Goal: Task Accomplishment & Management: Use online tool/utility

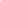
select select "percentage"
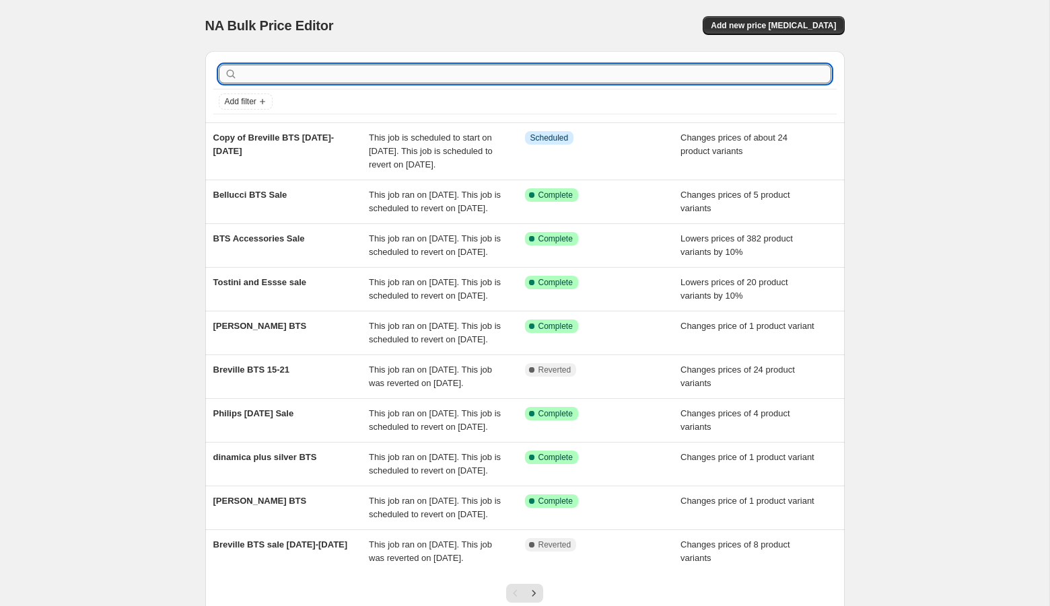
click at [332, 72] on input "text" at bounding box center [535, 74] width 591 height 19
type input "miele"
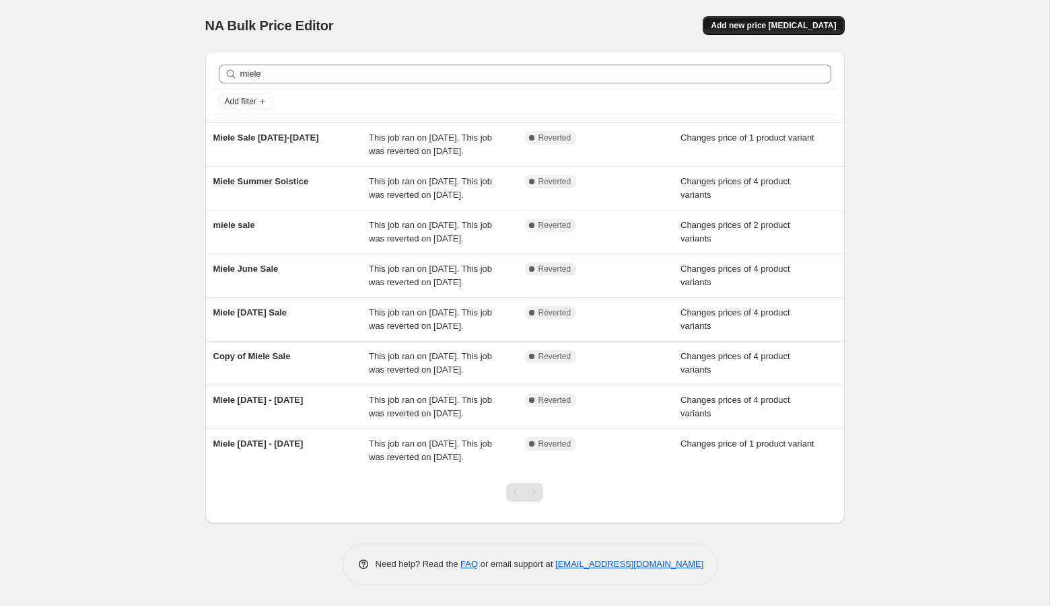
click at [783, 26] on span "Add new price change job" at bounding box center [772, 25] width 125 height 11
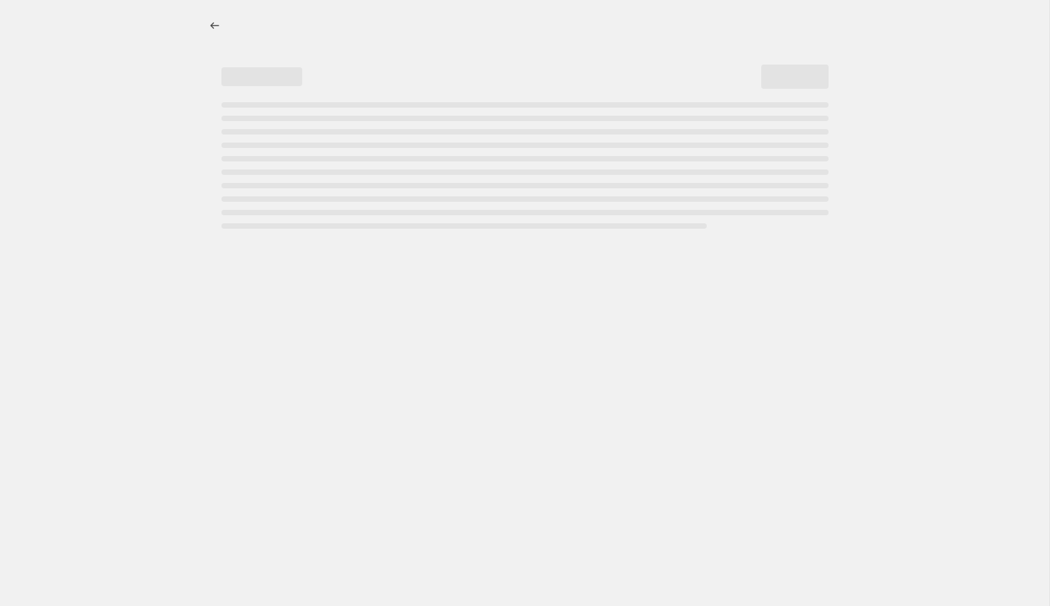
select select "percentage"
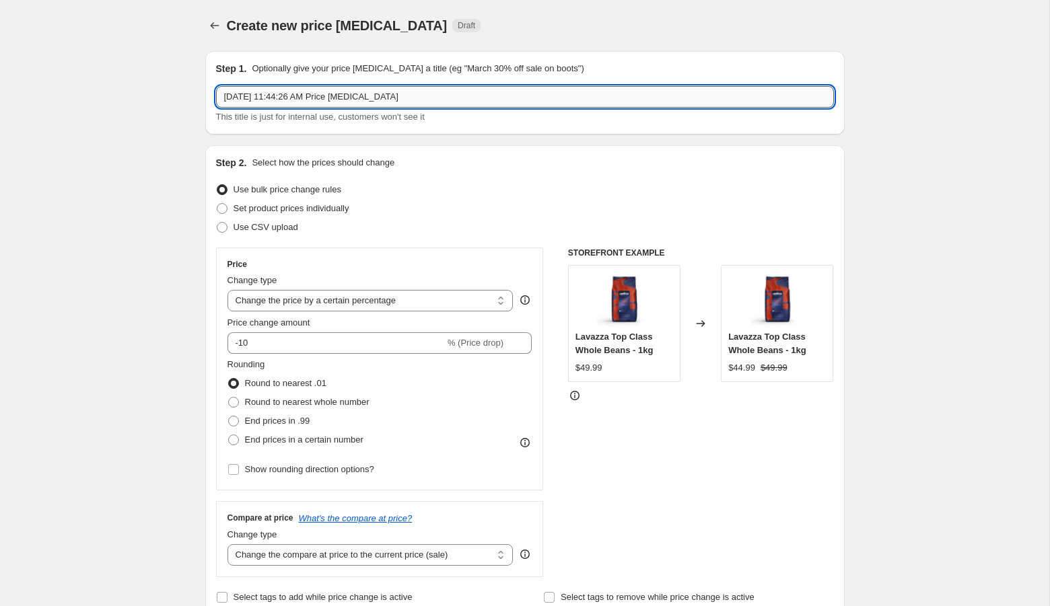
click at [314, 99] on input "Aug 26, 2025, 11:44:26 AM Price change job" at bounding box center [525, 97] width 618 height 22
type input "A"
type input "Miele BTS"
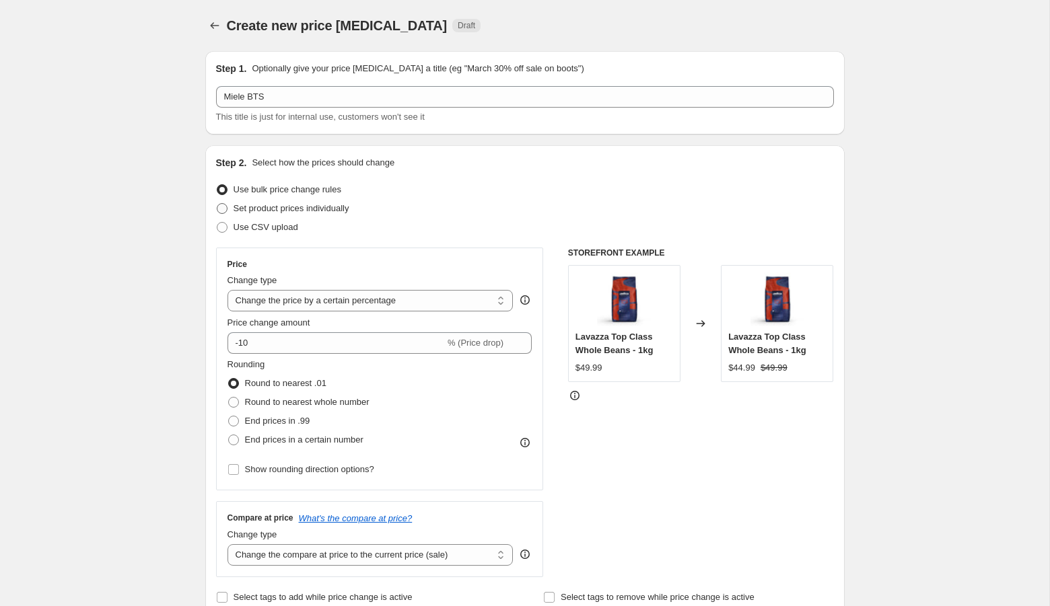
click at [303, 205] on span "Set product prices individually" at bounding box center [291, 208] width 116 height 10
click at [217, 204] on input "Set product prices individually" at bounding box center [217, 203] width 1 height 1
radio input "true"
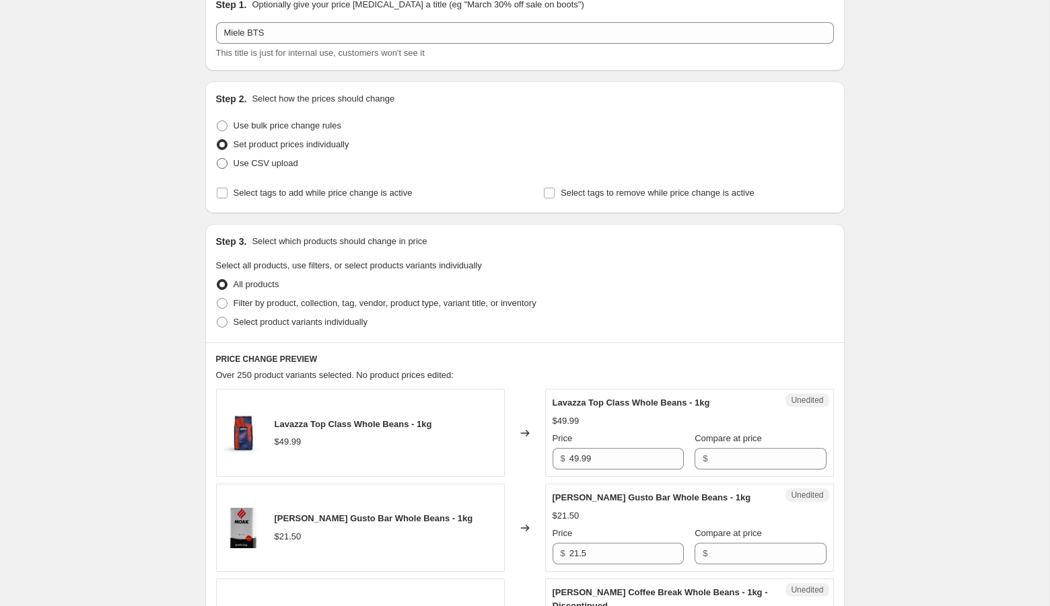
scroll to position [81, 0]
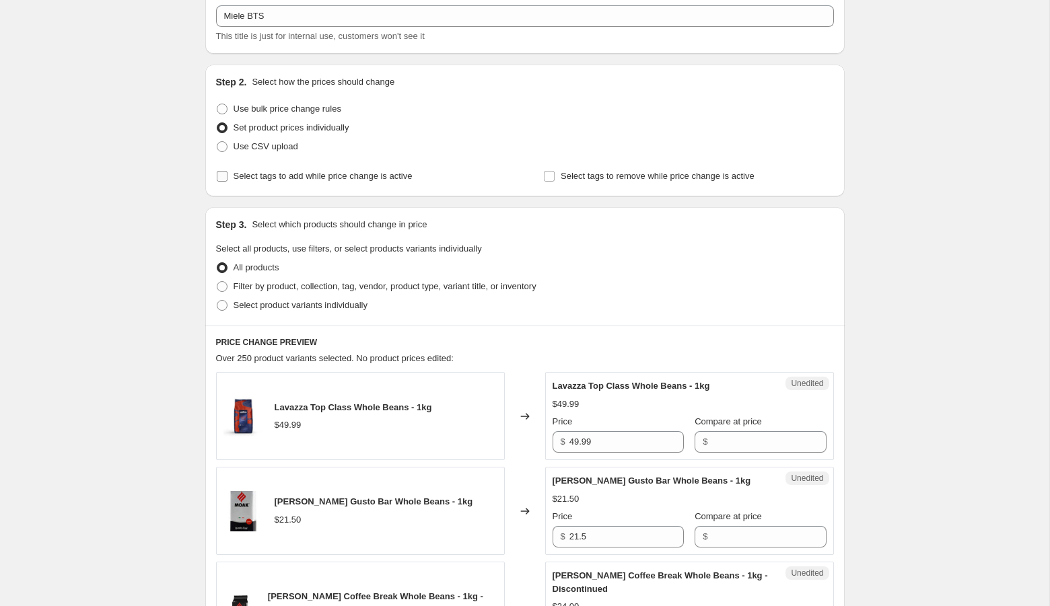
click at [283, 176] on span "Select tags to add while price change is active" at bounding box center [322, 176] width 179 height 10
click at [227, 176] on input "Select tags to add while price change is active" at bounding box center [222, 176] width 11 height 11
checkbox input "true"
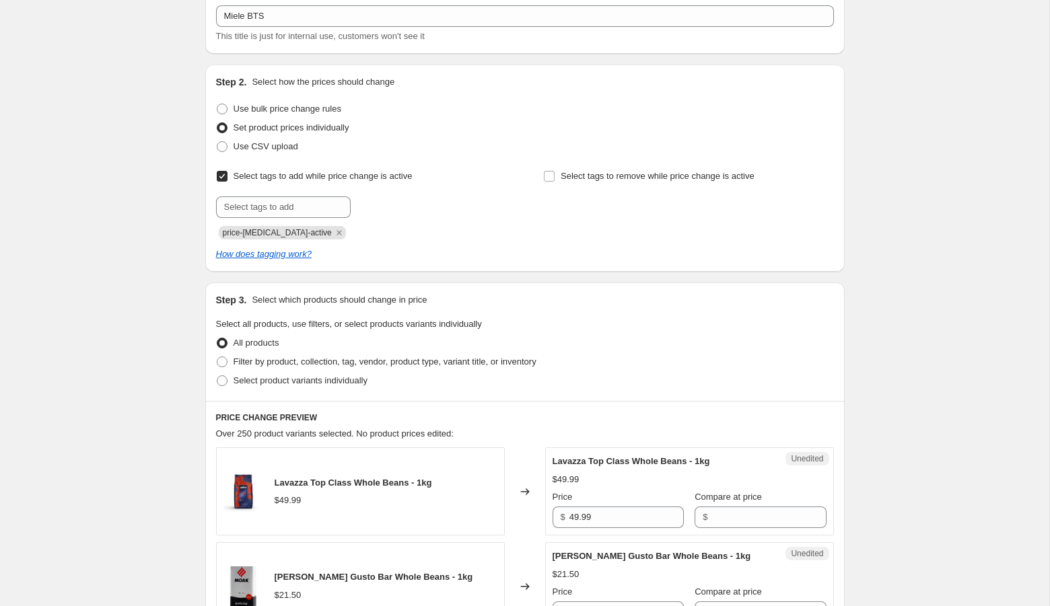
click at [265, 221] on div "Submit price-change-job-active" at bounding box center [361, 217] width 290 height 43
click at [265, 207] on input "text" at bounding box center [283, 207] width 135 height 22
type input "BTS"
click at [608, 163] on div "Step 2. Select how the prices should change Use bulk price change rules Set pro…" at bounding box center [525, 168] width 618 height 186
click at [604, 178] on span "Select tags to remove while price change is active" at bounding box center [657, 176] width 194 height 10
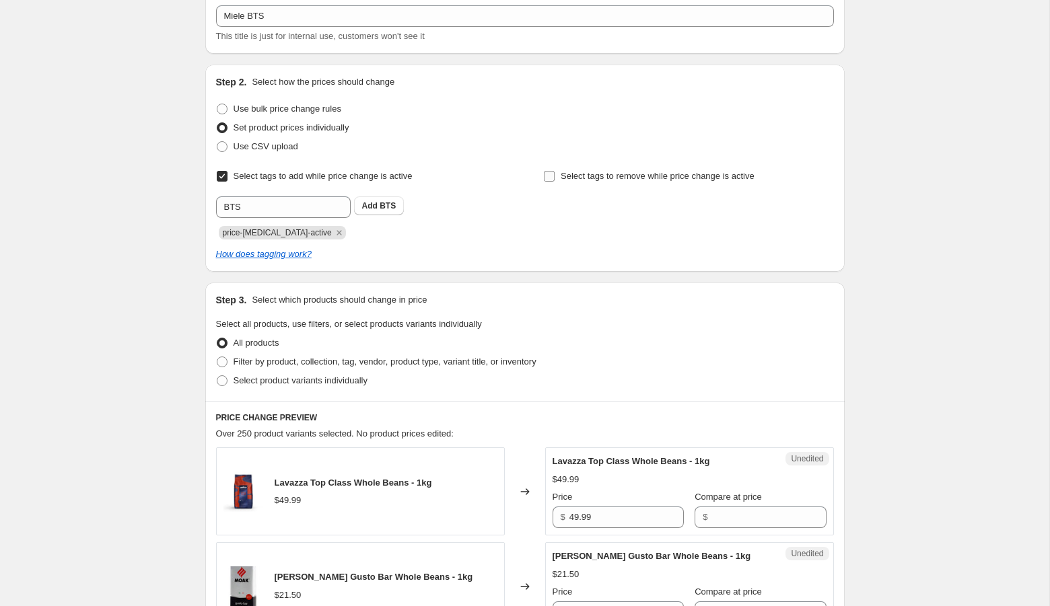
click at [554, 178] on input "Select tags to remove while price change is active" at bounding box center [549, 176] width 11 height 11
checkbox input "true"
click at [593, 207] on input "text" at bounding box center [610, 207] width 135 height 22
type input "BTS"
click at [429, 237] on div "price-change-job-active" at bounding box center [361, 231] width 290 height 16
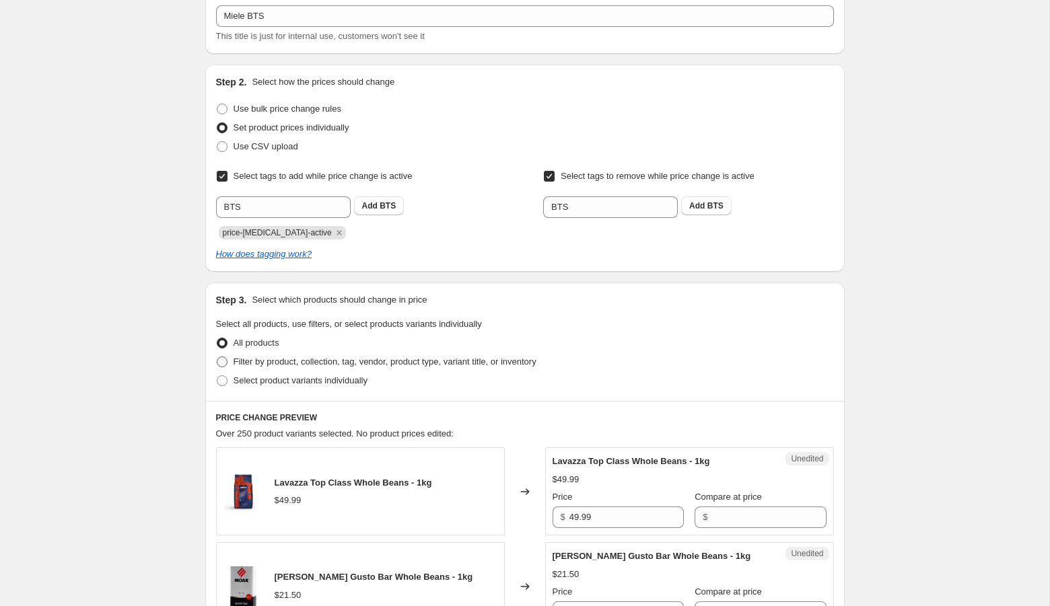
click at [290, 366] on span "Filter by product, collection, tag, vendor, product type, variant title, or inv…" at bounding box center [384, 362] width 303 height 10
click at [217, 357] on input "Filter by product, collection, tag, vendor, product type, variant title, or inv…" at bounding box center [217, 357] width 1 height 1
radio input "true"
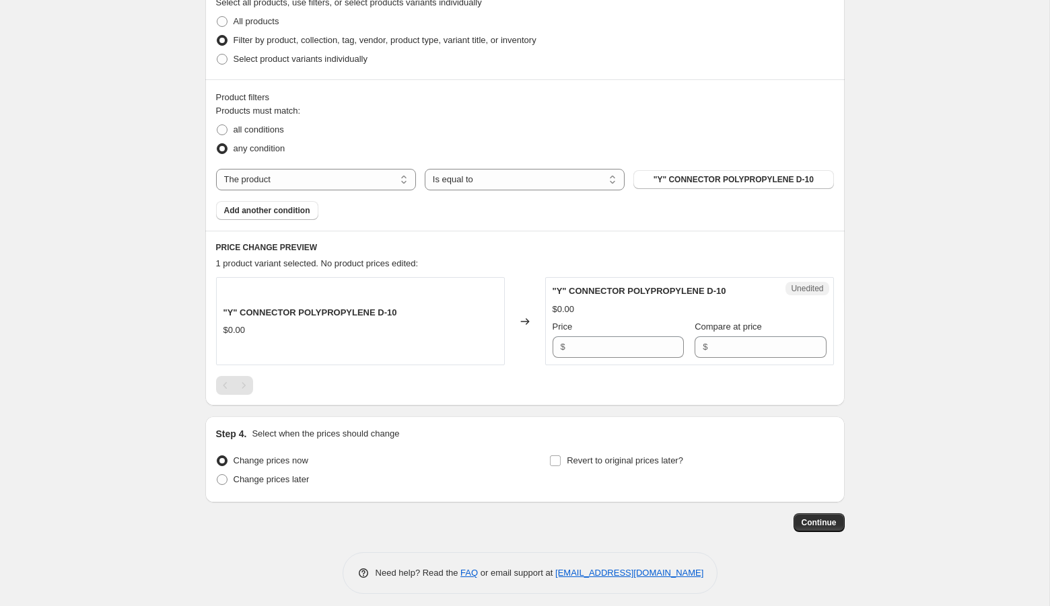
scroll to position [408, 0]
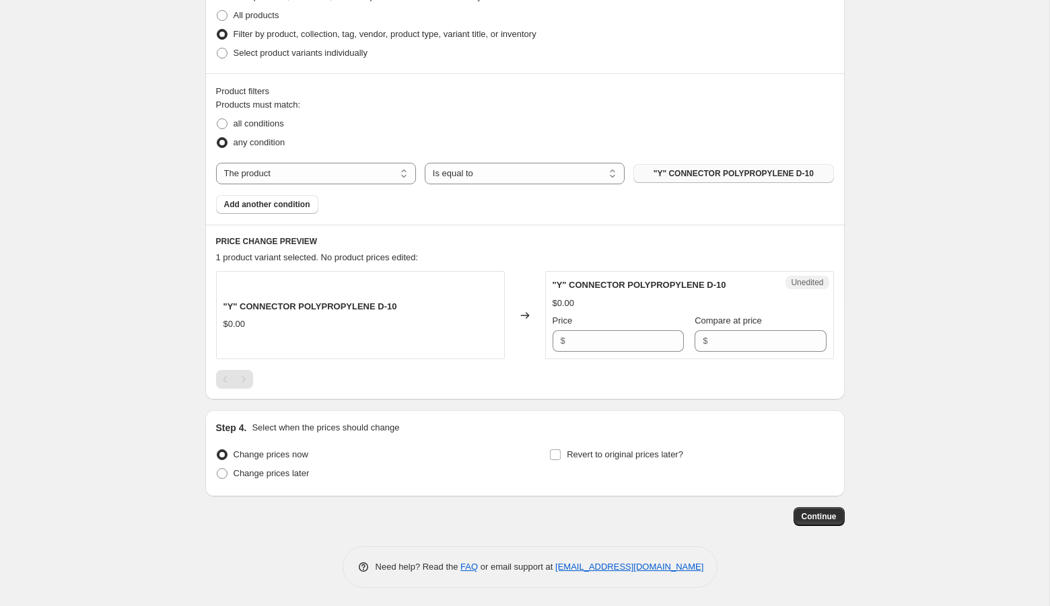
click at [666, 172] on span ""Y" CONNECTOR POLYPROPYLENE D-10" at bounding box center [733, 173] width 160 height 11
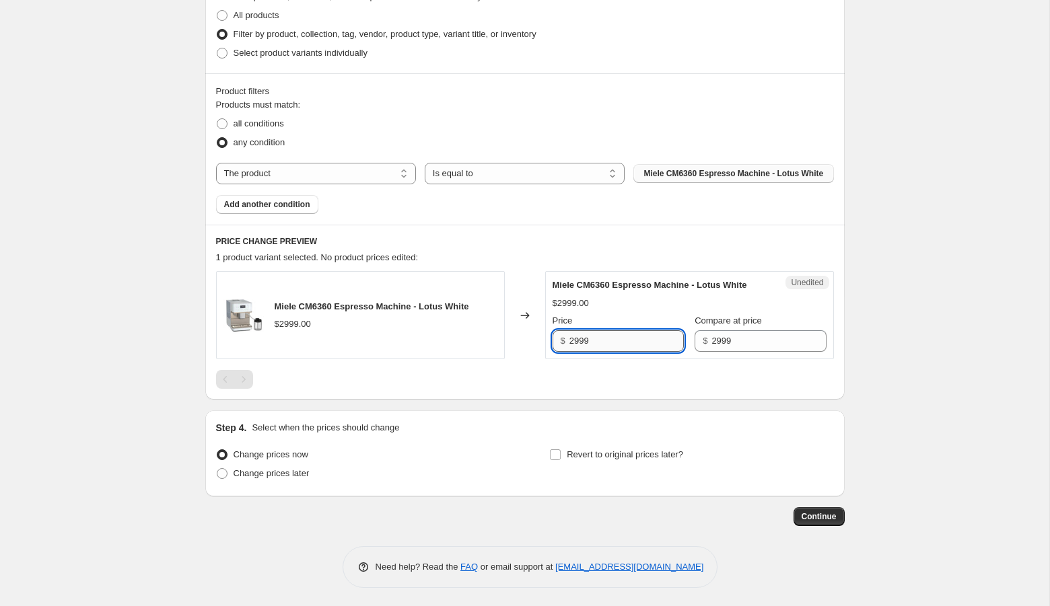
click at [577, 352] on input "2999" at bounding box center [626, 341] width 114 height 22
type input "2499"
click at [962, 422] on div "Create new price change job. This page is ready Create new price change job Dra…" at bounding box center [524, 100] width 1049 height 1017
click at [295, 214] on button "Add another condition" at bounding box center [267, 204] width 102 height 19
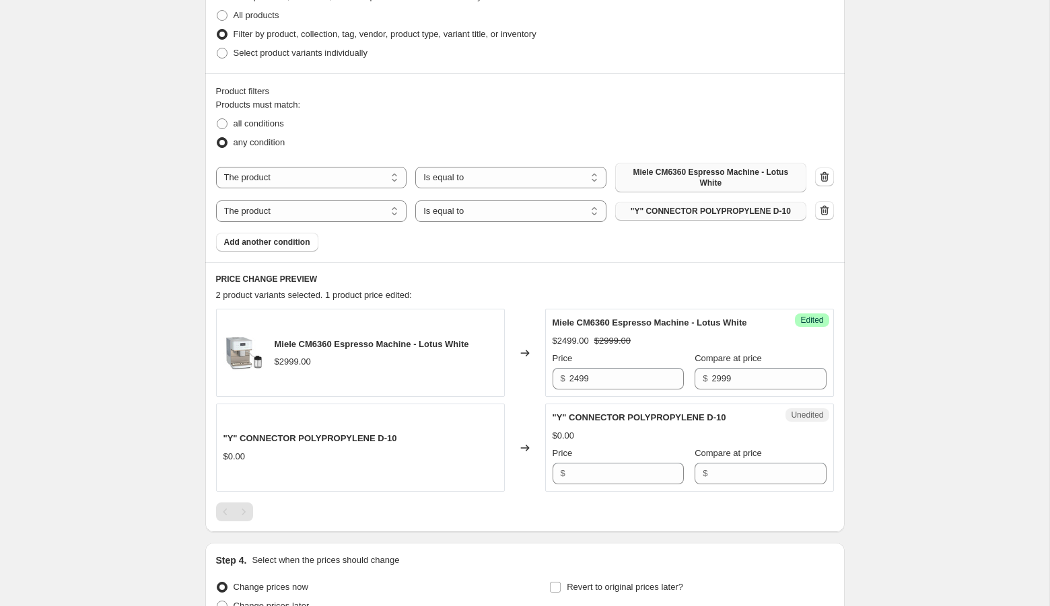
click at [720, 215] on span ""Y" CONNECTOR POLYPROPYLENE D-10" at bounding box center [710, 211] width 160 height 11
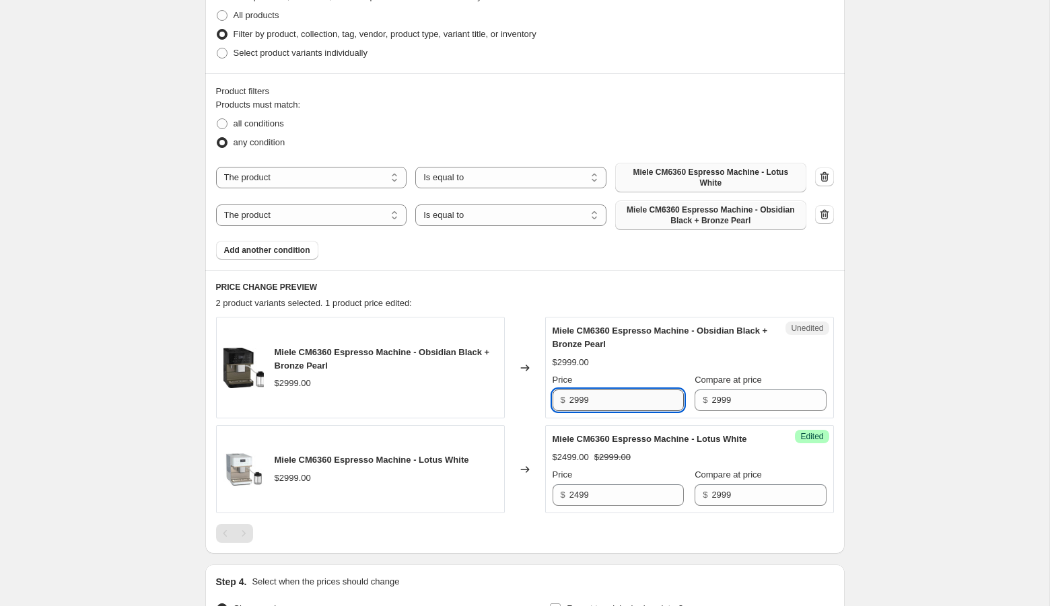
click at [580, 402] on input "2999" at bounding box center [626, 401] width 114 height 22
type input "2499"
click at [889, 324] on div "Create new price change job. This page is ready Create new price change job Dra…" at bounding box center [524, 177] width 1049 height 1171
click at [268, 260] on div "Product filters Products must match: all conditions any condition The product T…" at bounding box center [524, 171] width 639 height 197
click at [291, 254] on span "Add another condition" at bounding box center [267, 250] width 86 height 11
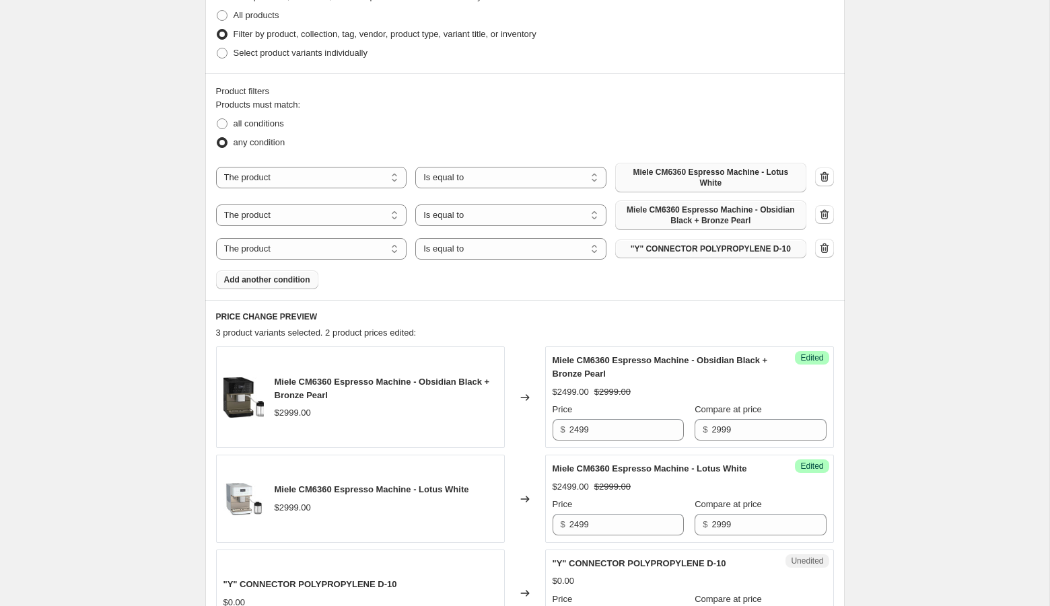
click at [706, 254] on button ""Y" CONNECTOR POLYPROPYLENE D-10" at bounding box center [710, 249] width 191 height 19
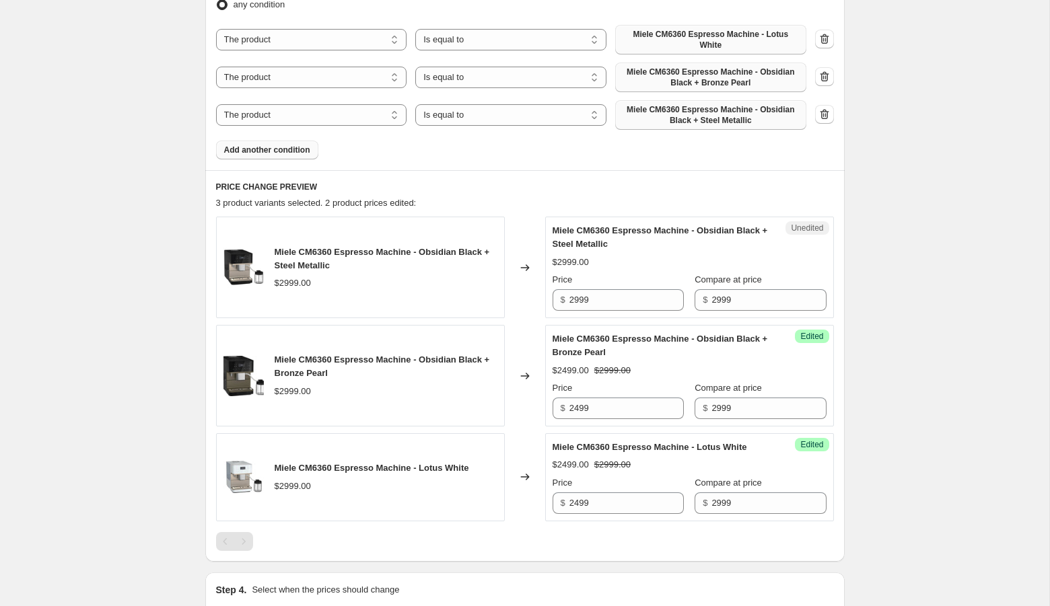
scroll to position [586, 0]
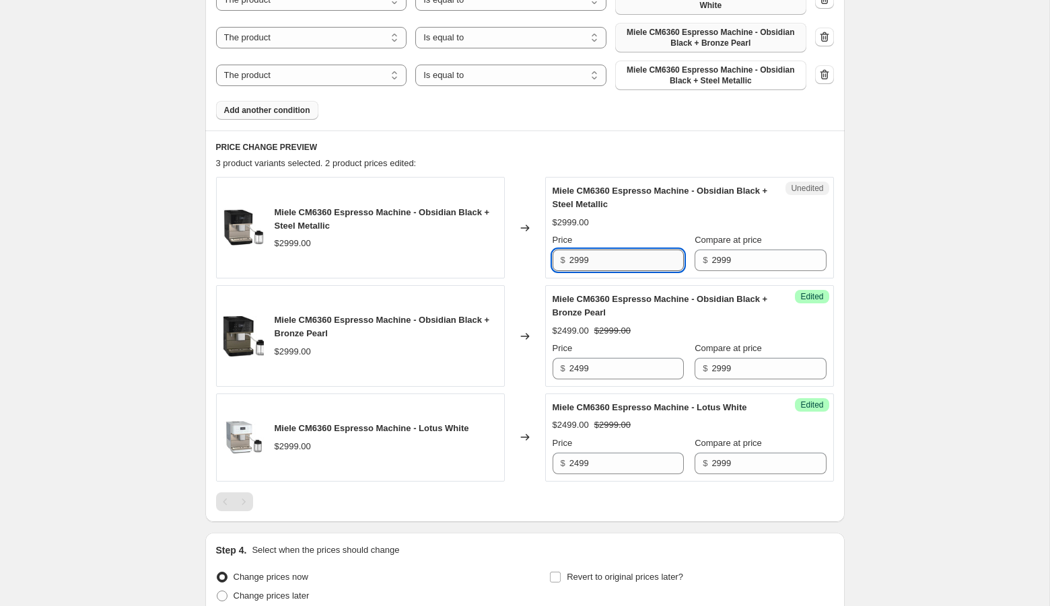
click at [579, 262] on input "2999" at bounding box center [626, 261] width 114 height 22
type input "2499"
click at [908, 234] on div "Create new price change job. This page is ready Create new price change job Dra…" at bounding box center [524, 72] width 1049 height 1317
click at [265, 113] on span "Add another condition" at bounding box center [267, 110] width 86 height 11
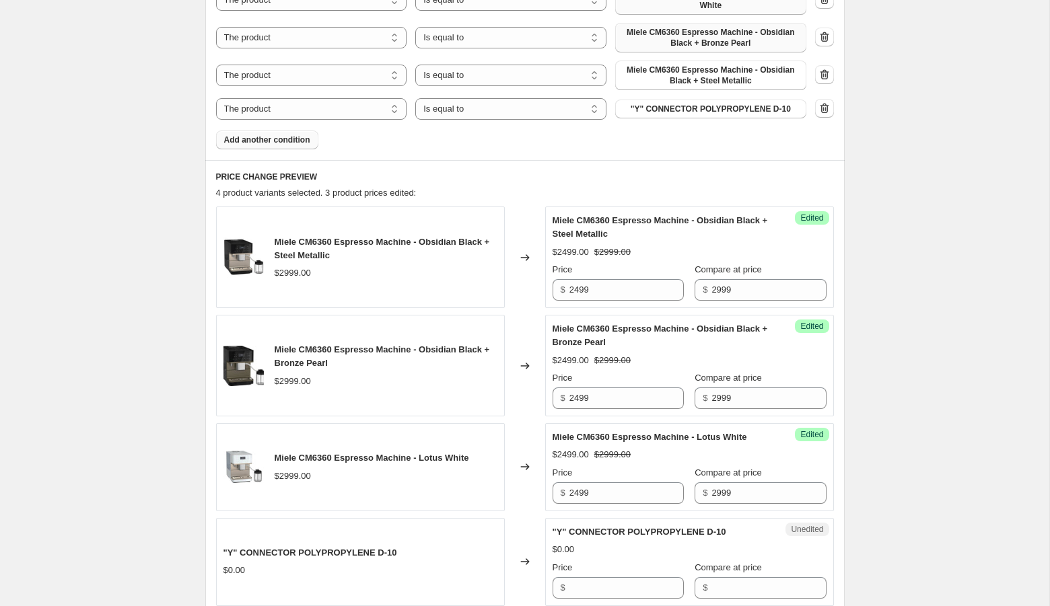
click at [676, 109] on span ""Y" CONNECTOR POLYPROPYLENE D-10" at bounding box center [710, 109] width 160 height 11
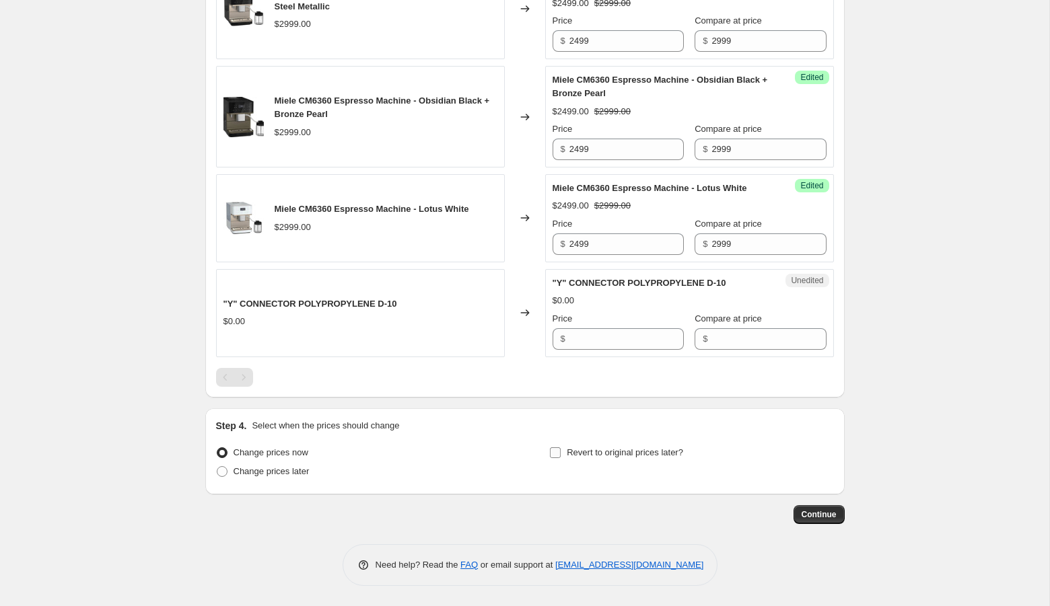
click at [565, 446] on label "Revert to original prices later?" at bounding box center [616, 452] width 134 height 19
click at [560, 447] on input "Revert to original prices later?" at bounding box center [555, 452] width 11 height 11
checkbox input "true"
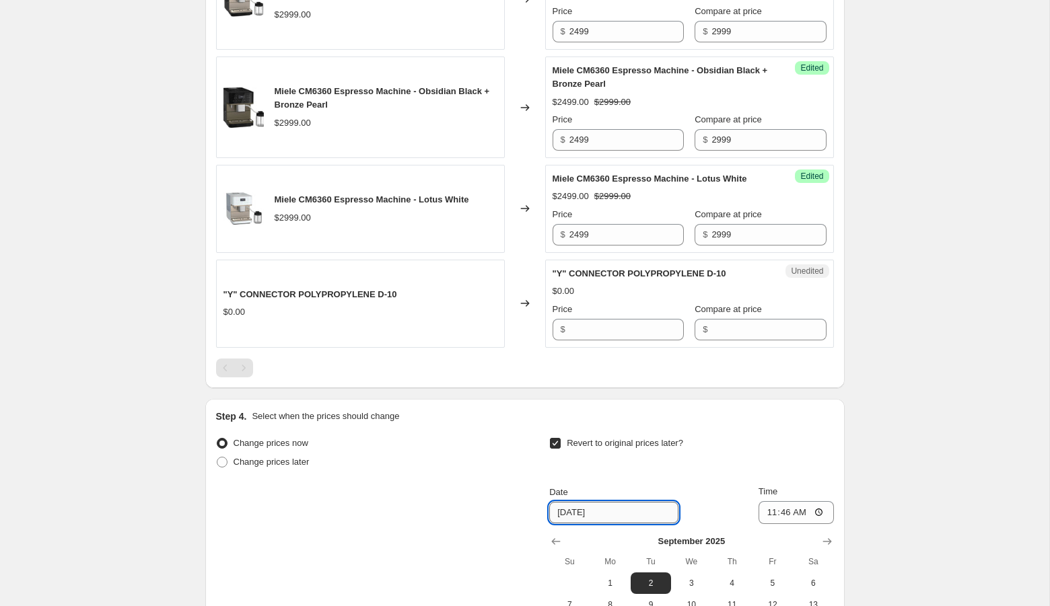
click at [589, 523] on input "[DATE]" at bounding box center [613, 513] width 129 height 22
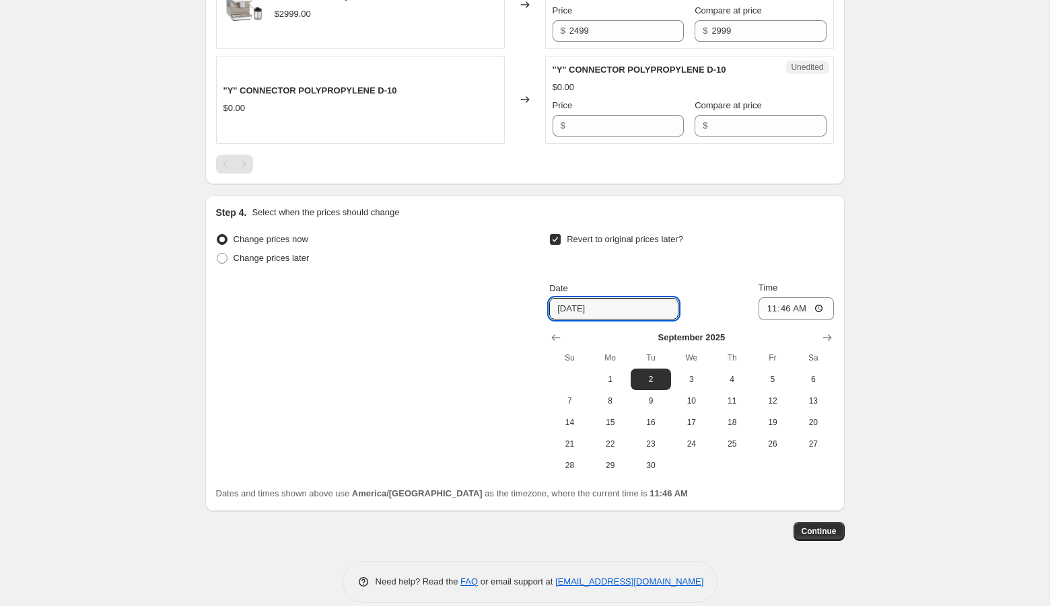
scroll to position [1074, 0]
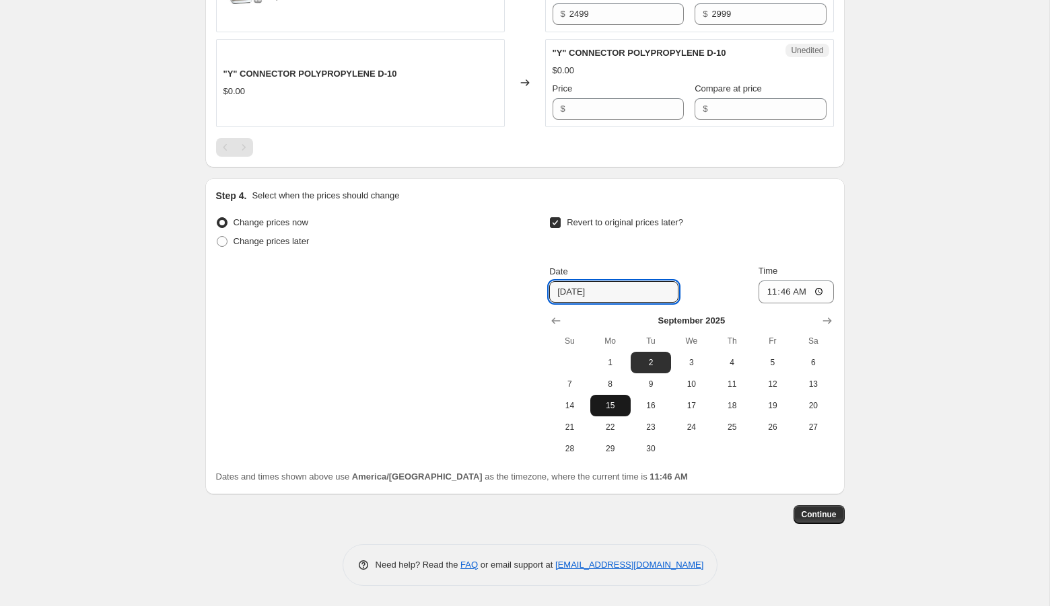
click at [614, 408] on span "15" at bounding box center [610, 405] width 30 height 11
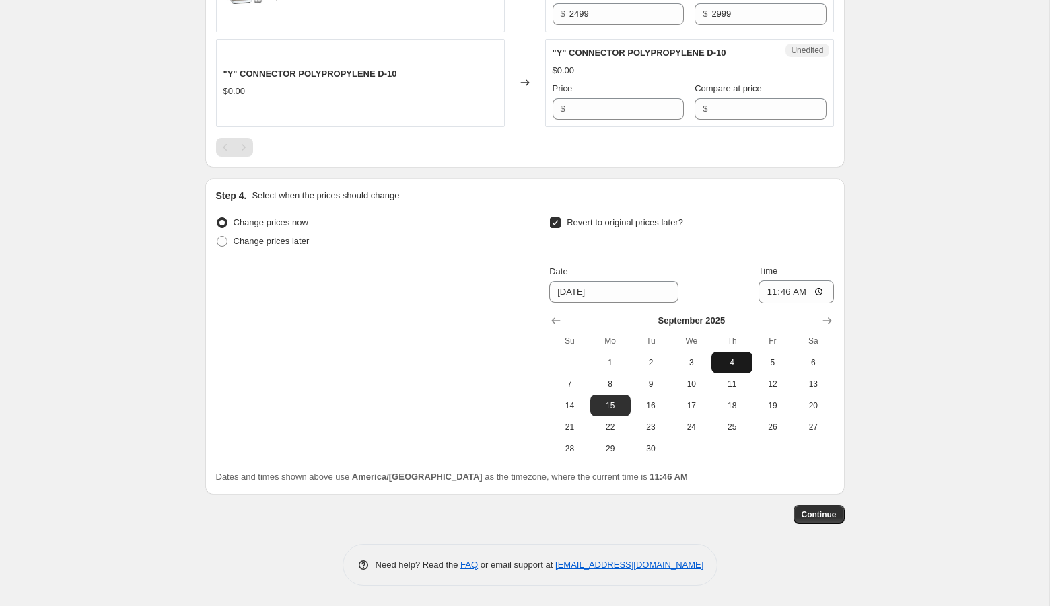
click at [737, 368] on button "4" at bounding box center [731, 363] width 40 height 22
type input "9/4/2025"
click at [767, 295] on input "11:46" at bounding box center [795, 292] width 75 height 23
click at [782, 296] on input "11:46" at bounding box center [795, 292] width 75 height 23
type input "23:59"
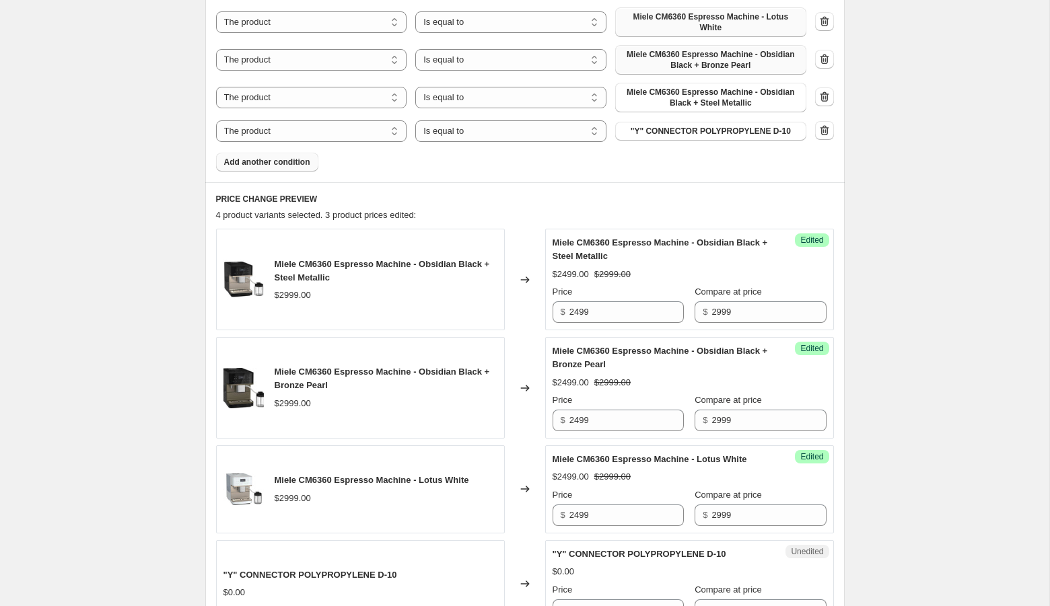
scroll to position [509, 0]
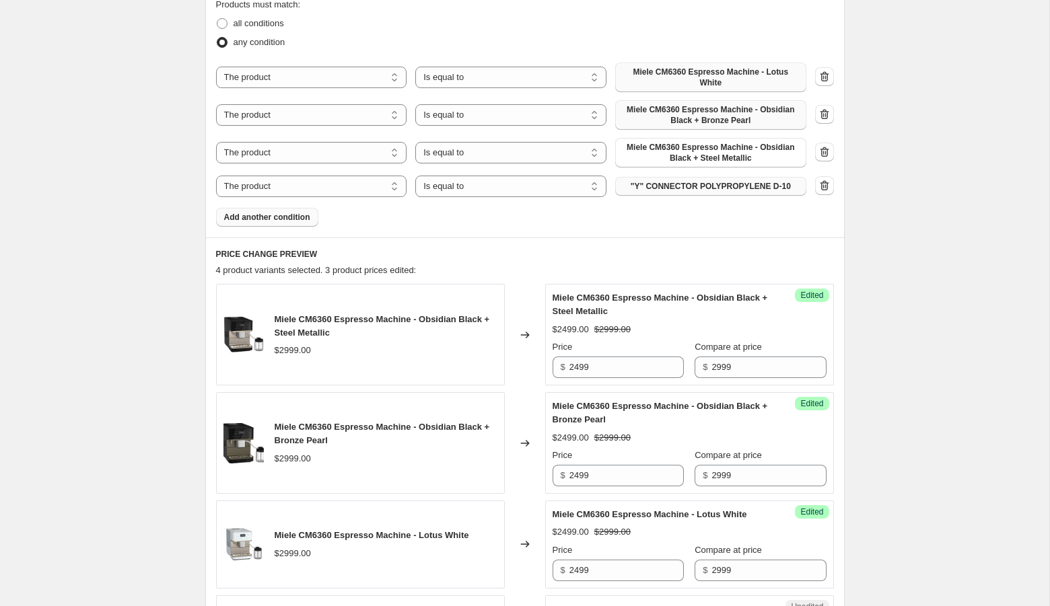
click at [648, 184] on span ""Y" CONNECTOR POLYPROPYLENE D-10" at bounding box center [710, 186] width 160 height 11
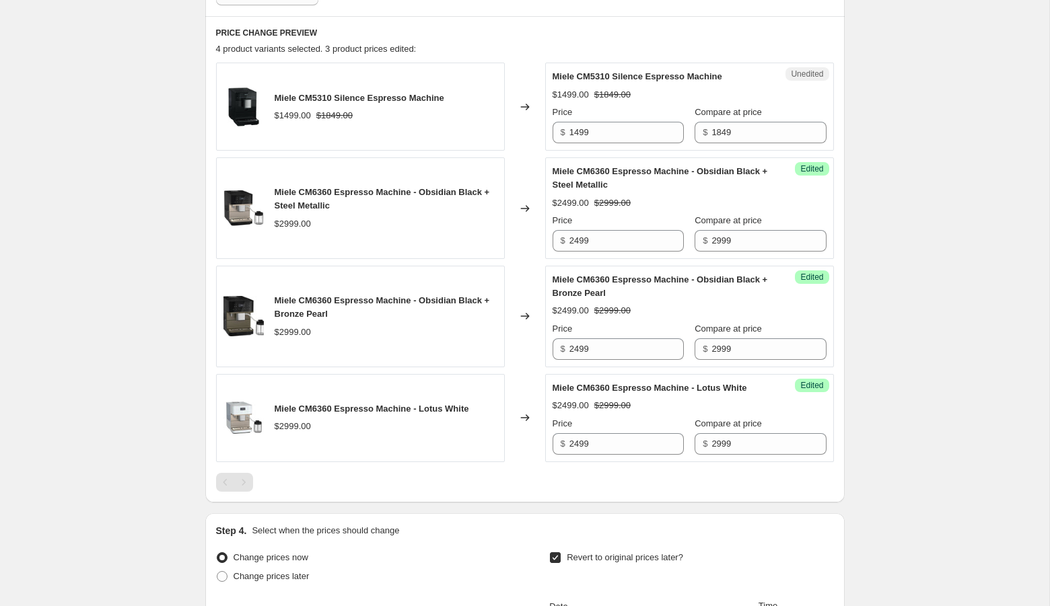
scroll to position [735, 0]
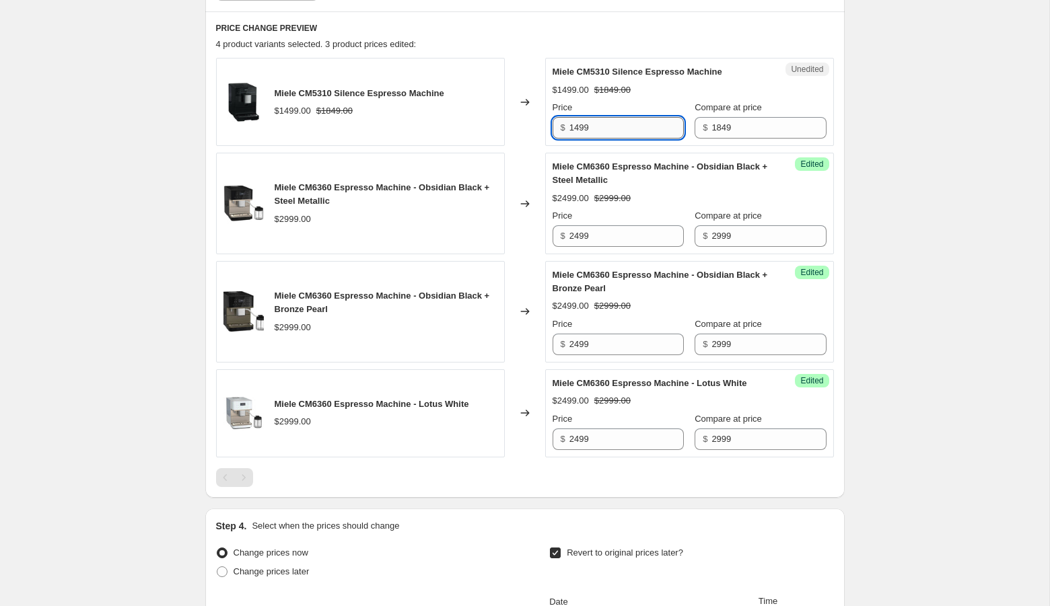
click at [603, 133] on input "1499" at bounding box center [626, 128] width 114 height 22
click at [960, 192] on div "Create new price change job. This page is ready Create new price change job Dra…" at bounding box center [524, 100] width 1049 height 1671
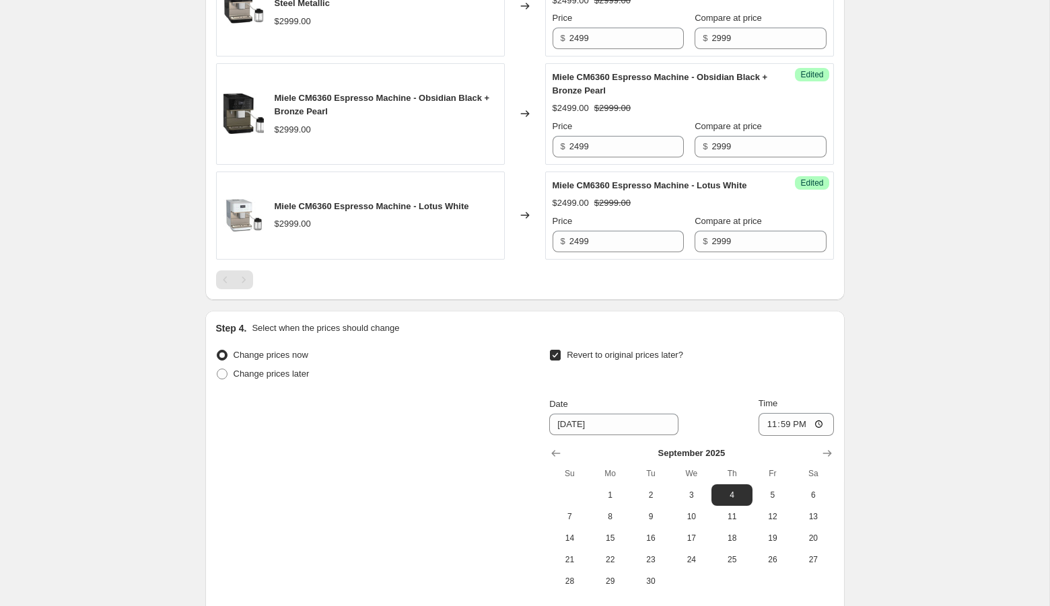
scroll to position [1074, 0]
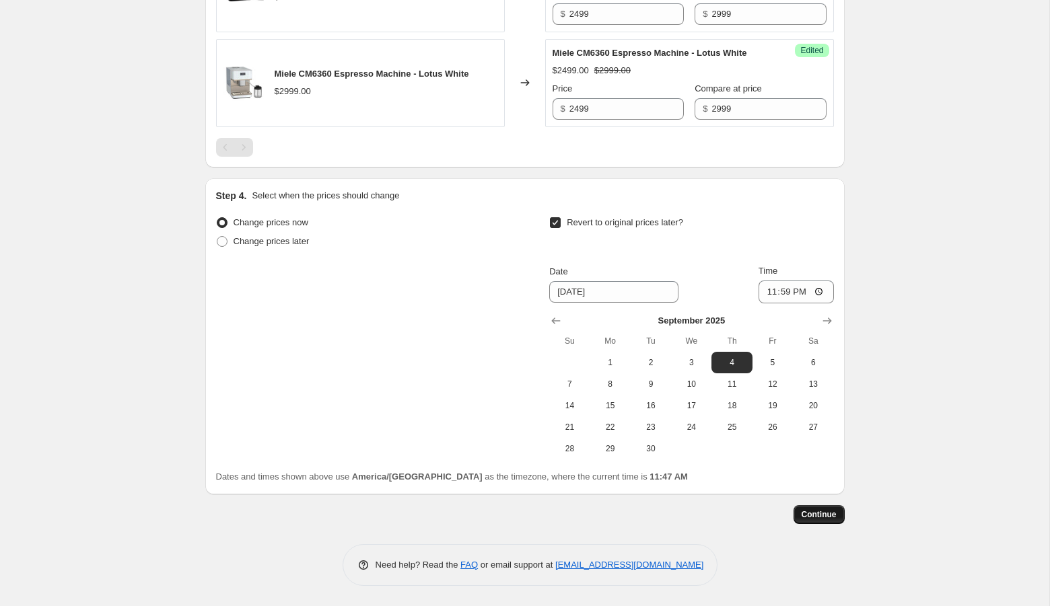
click at [813, 516] on span "Continue" at bounding box center [818, 514] width 35 height 11
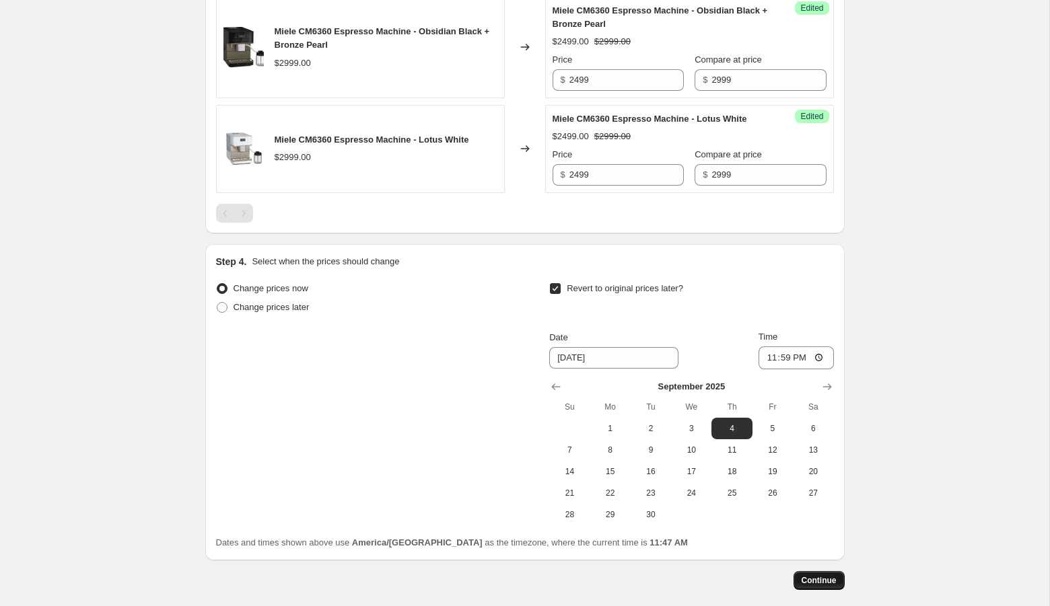
scroll to position [0, 0]
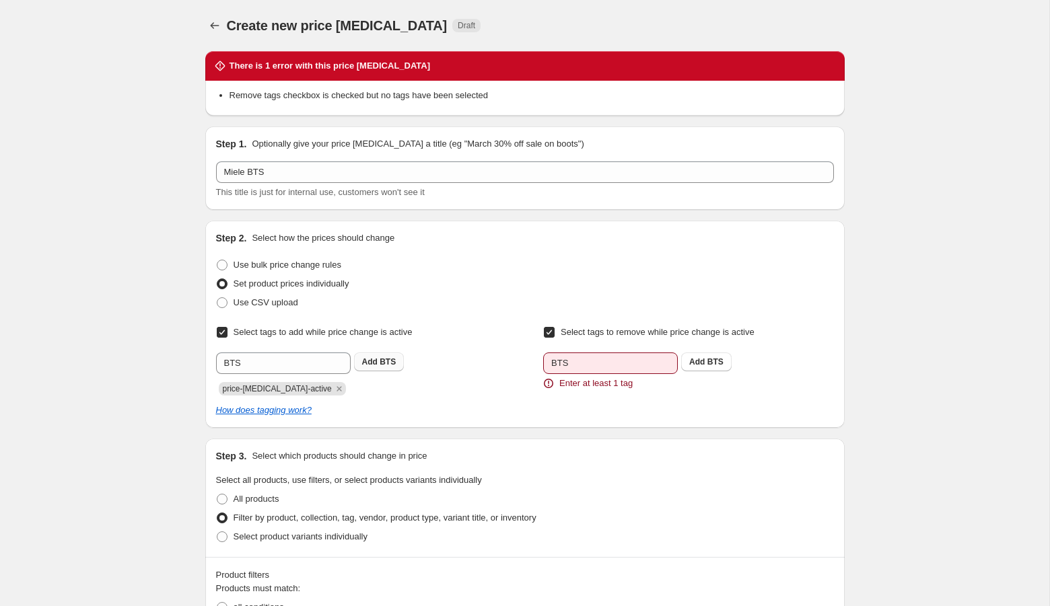
click at [370, 358] on b "Add" at bounding box center [369, 361] width 15 height 9
click at [718, 361] on span "BTS" at bounding box center [715, 361] width 16 height 9
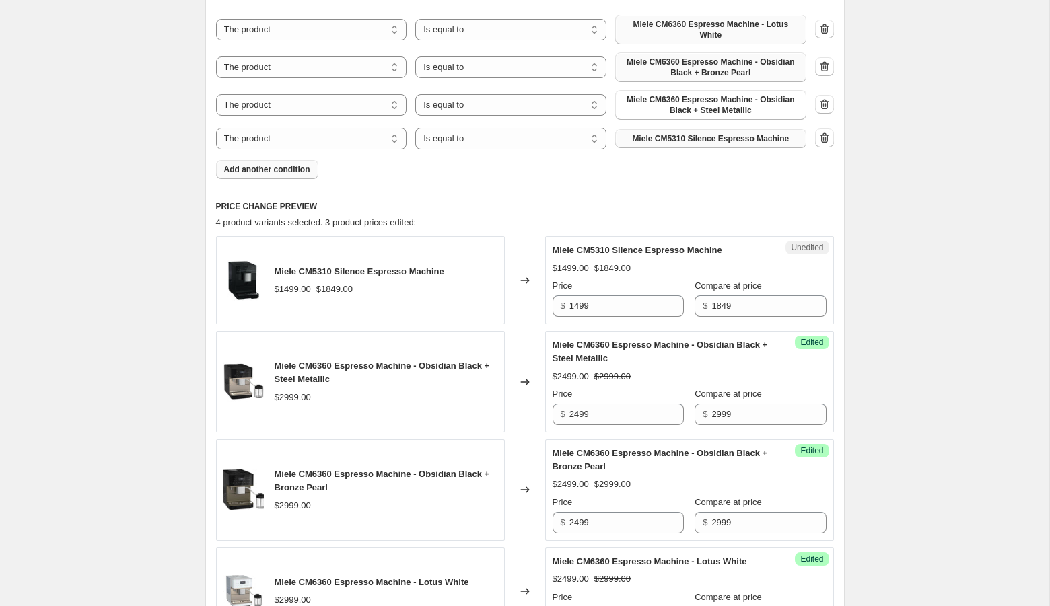
scroll to position [1074, 0]
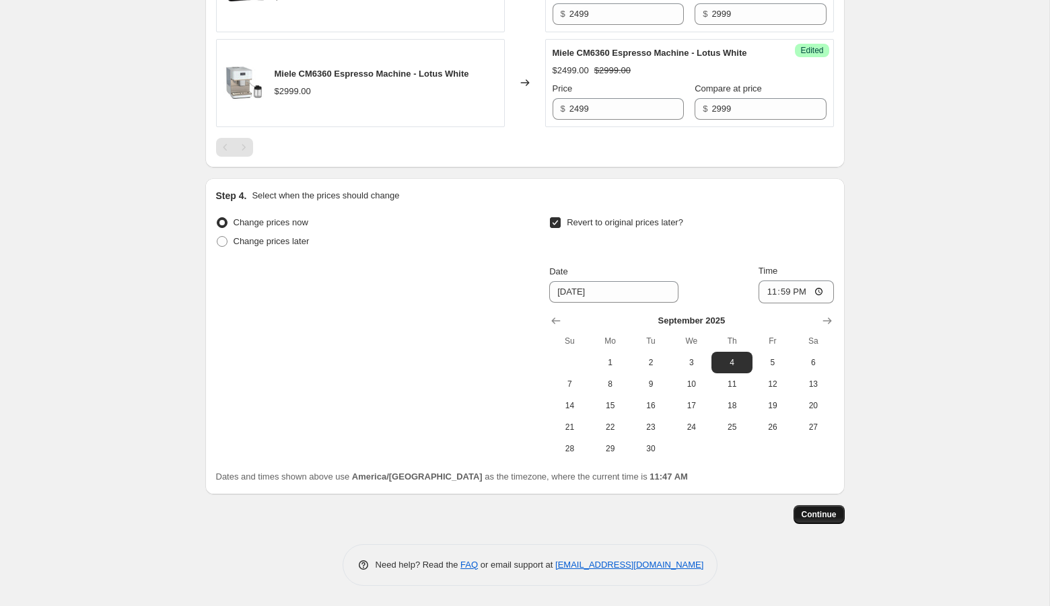
click at [811, 519] on span "Continue" at bounding box center [818, 514] width 35 height 11
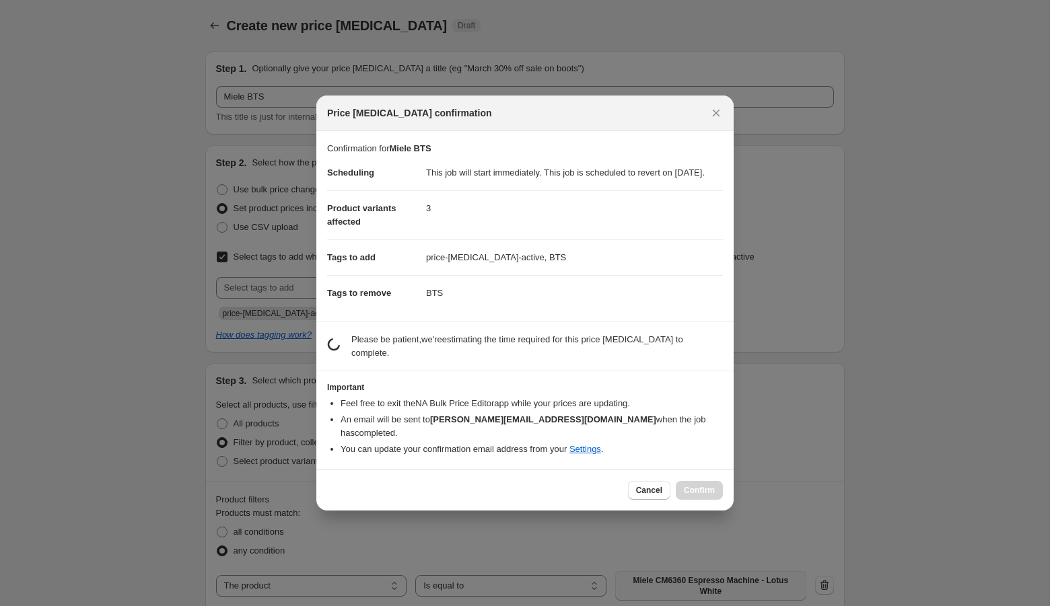
scroll to position [0, 0]
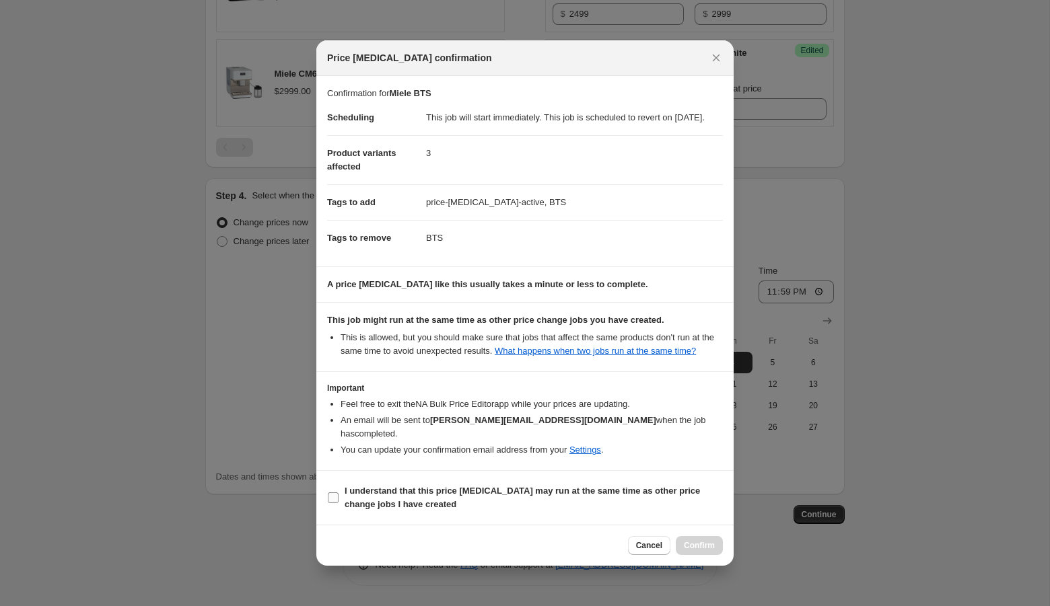
click at [538, 497] on b "I understand that this price change job may run at the same time as other price…" at bounding box center [521, 498] width 355 height 24
click at [338, 497] on input "I understand that this price change job may run at the same time as other price…" at bounding box center [333, 497] width 11 height 11
checkbox input "true"
click at [702, 544] on button "Confirm" at bounding box center [698, 545] width 47 height 19
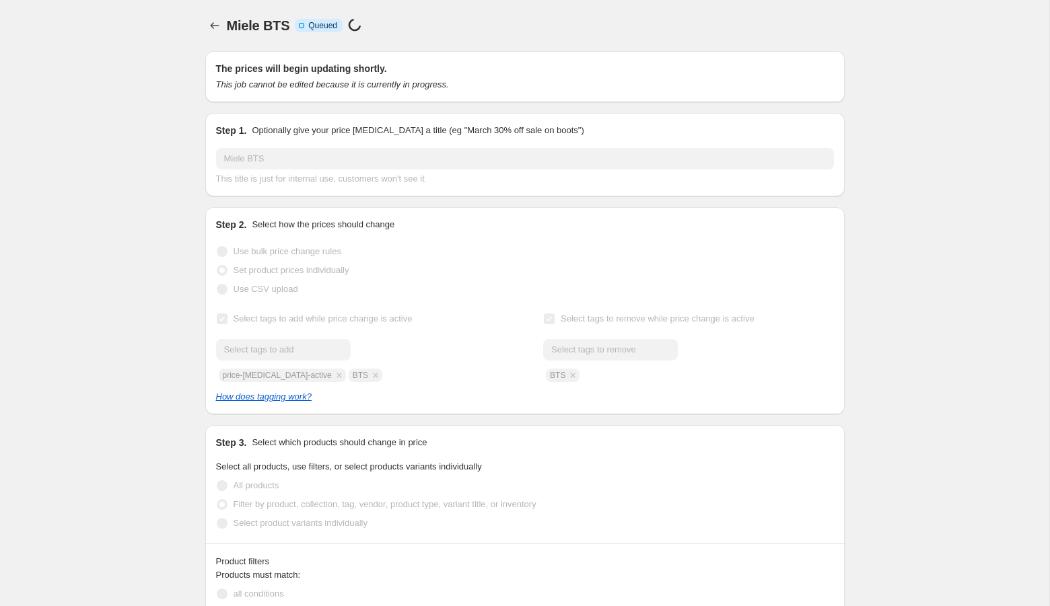
scroll to position [1074, 0]
